Goal: Task Accomplishment & Management: Use online tool/utility

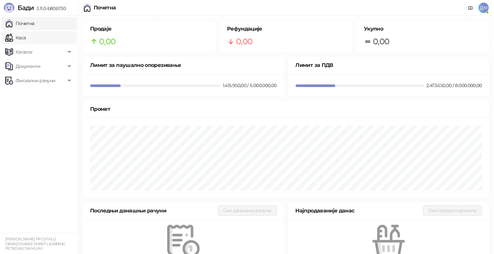
click at [26, 35] on link "Каса" at bounding box center [15, 37] width 20 height 13
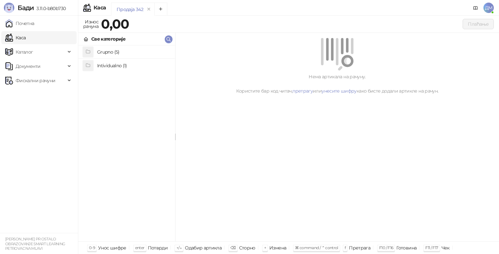
click at [105, 52] on h4 "Grupno (5)" at bounding box center [133, 52] width 73 height 10
click at [119, 80] on h4 "Junior" at bounding box center [133, 78] width 73 height 10
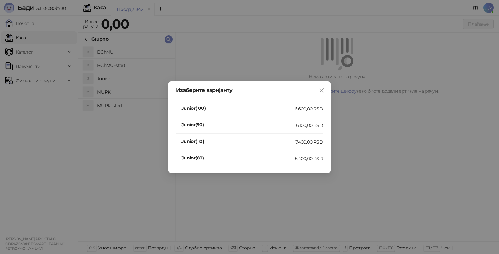
click at [308, 141] on div "7.400,00 RSD" at bounding box center [309, 141] width 28 height 7
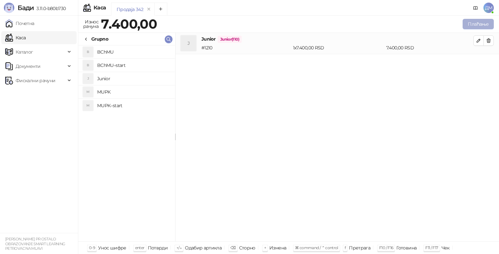
click at [475, 22] on button "Плаћање" at bounding box center [478, 24] width 31 height 10
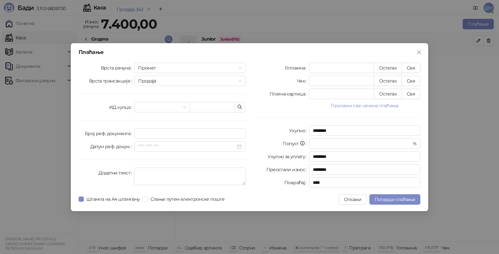
click at [378, 106] on button "Прикажи све начине плаћања" at bounding box center [364, 106] width 111 height 8
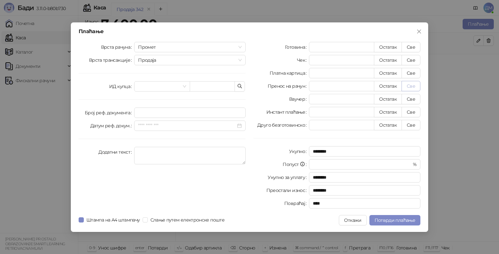
click at [410, 84] on button "Све" at bounding box center [411, 86] width 19 height 10
type input "****"
click at [397, 216] on button "Потврди плаћање" at bounding box center [395, 220] width 51 height 10
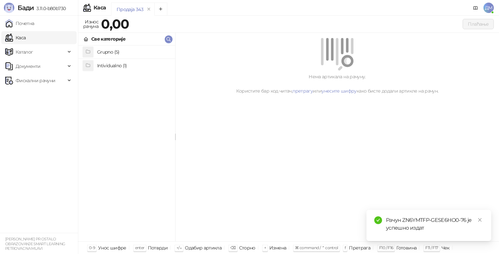
drag, startPoint x: 28, startPoint y: 80, endPoint x: 100, endPoint y: 78, distance: 71.9
click at [29, 80] on span "Фискални рачуни" at bounding box center [36, 80] width 40 height 13
drag, startPoint x: 42, startPoint y: 96, endPoint x: 68, endPoint y: 99, distance: 25.8
click at [43, 96] on link "Издати рачуни" at bounding box center [30, 94] width 44 height 13
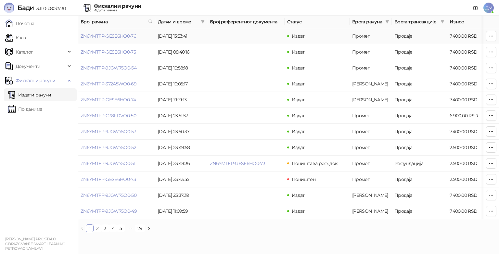
click at [92, 39] on td "ZN6YMTFP-GESE6HO0-76" at bounding box center [116, 36] width 77 height 16
drag, startPoint x: 113, startPoint y: 35, endPoint x: 133, endPoint y: 56, distance: 28.5
click at [113, 35] on link "ZN6YMTFP-GESE6HO0-76" at bounding box center [109, 36] width 56 height 6
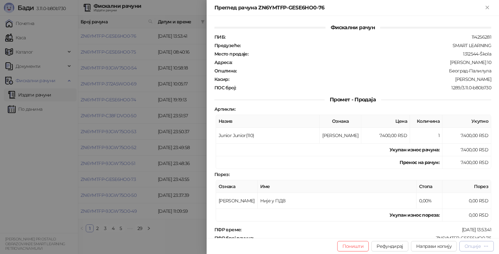
click at [474, 245] on div "Опције" at bounding box center [473, 246] width 16 height 6
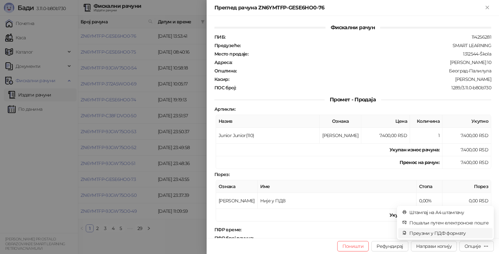
click at [454, 234] on span "Преузми у ПДФ формату" at bounding box center [449, 233] width 79 height 7
